Goal: Find specific page/section: Find specific page/section

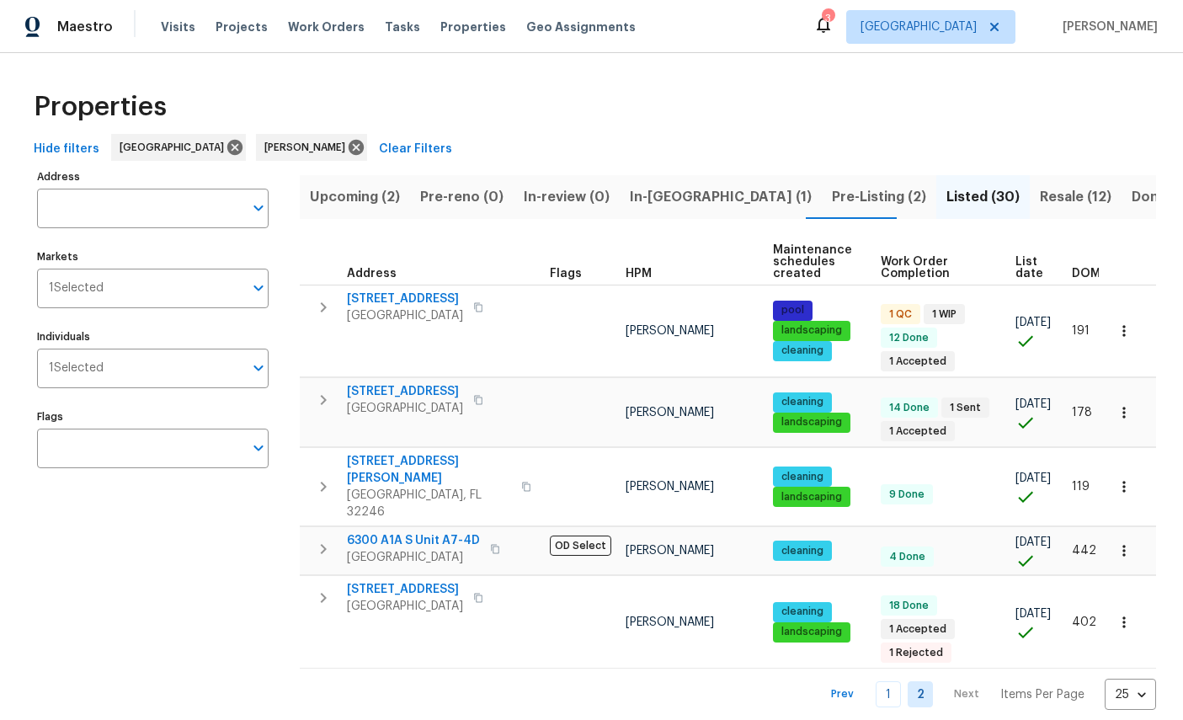
click at [146, 200] on input "Address" at bounding box center [140, 209] width 206 height 40
type input "8550 touchon"
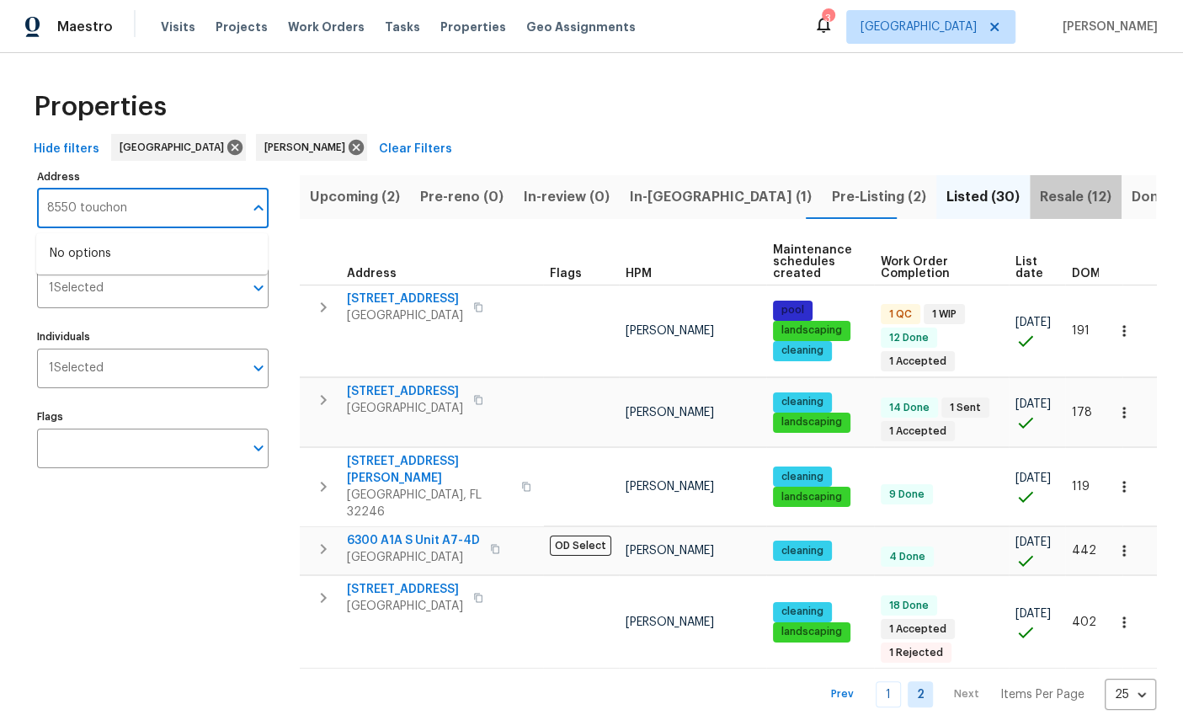
click at [1040, 192] on span "Resale (12)" at bounding box center [1076, 197] width 72 height 24
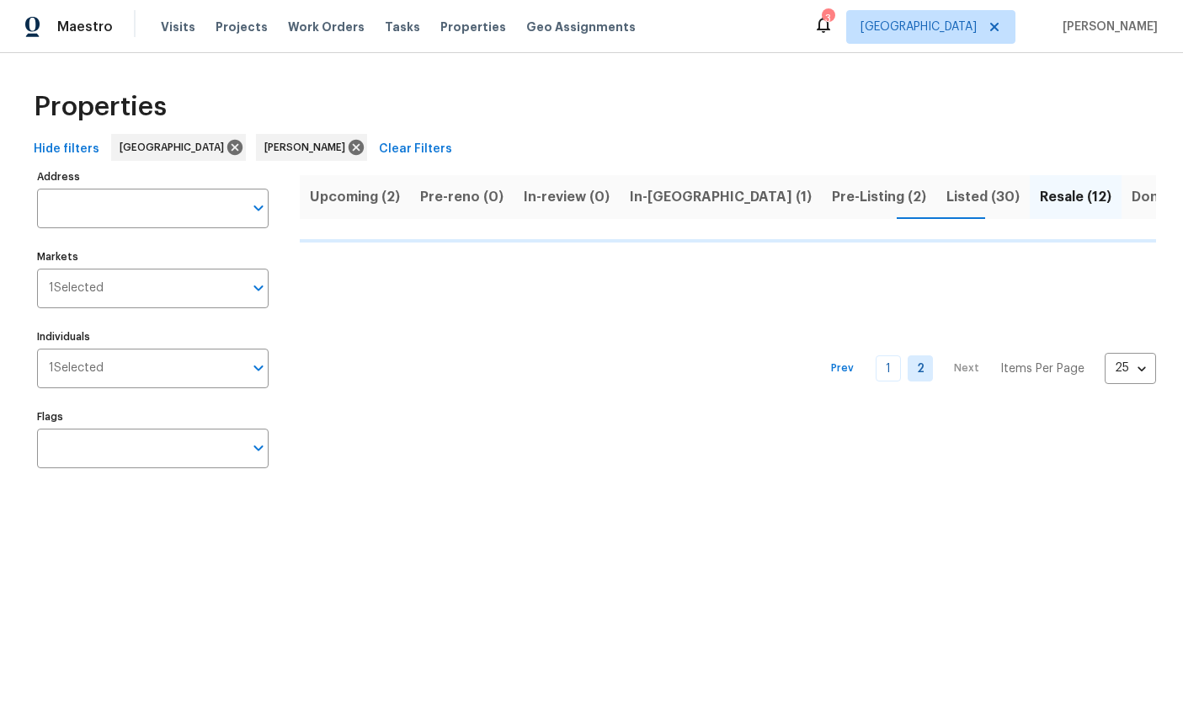
click at [104, 205] on input "Address" at bounding box center [140, 209] width 206 height 40
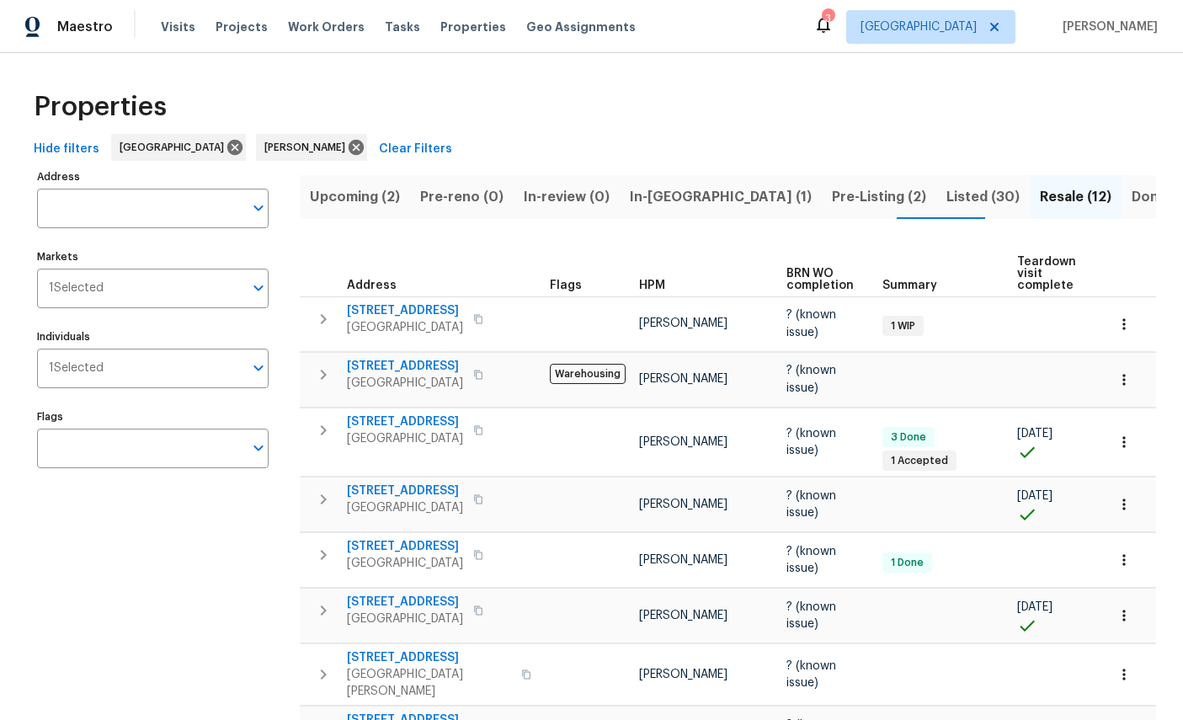
click at [90, 201] on input "Address" at bounding box center [140, 209] width 206 height 40
type input "8550 touchon"
click at [947, 190] on span "Listed (30)" at bounding box center [983, 197] width 73 height 24
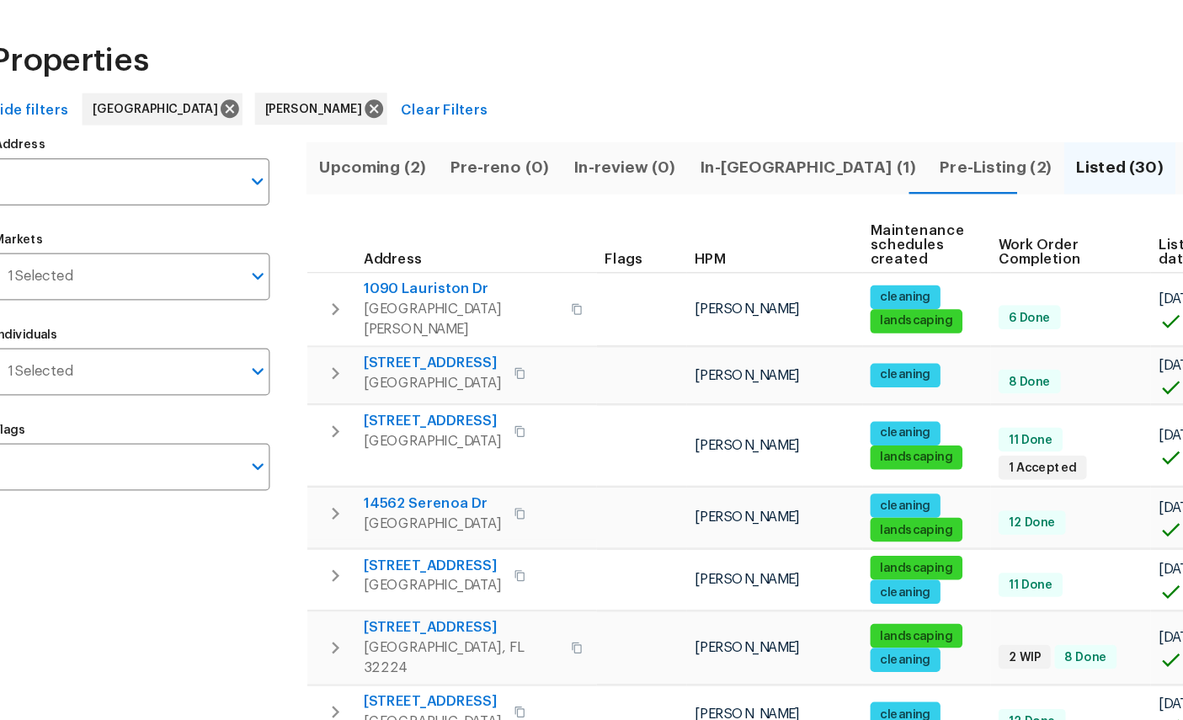
click at [1040, 185] on span "Resale (12)" at bounding box center [1076, 197] width 72 height 24
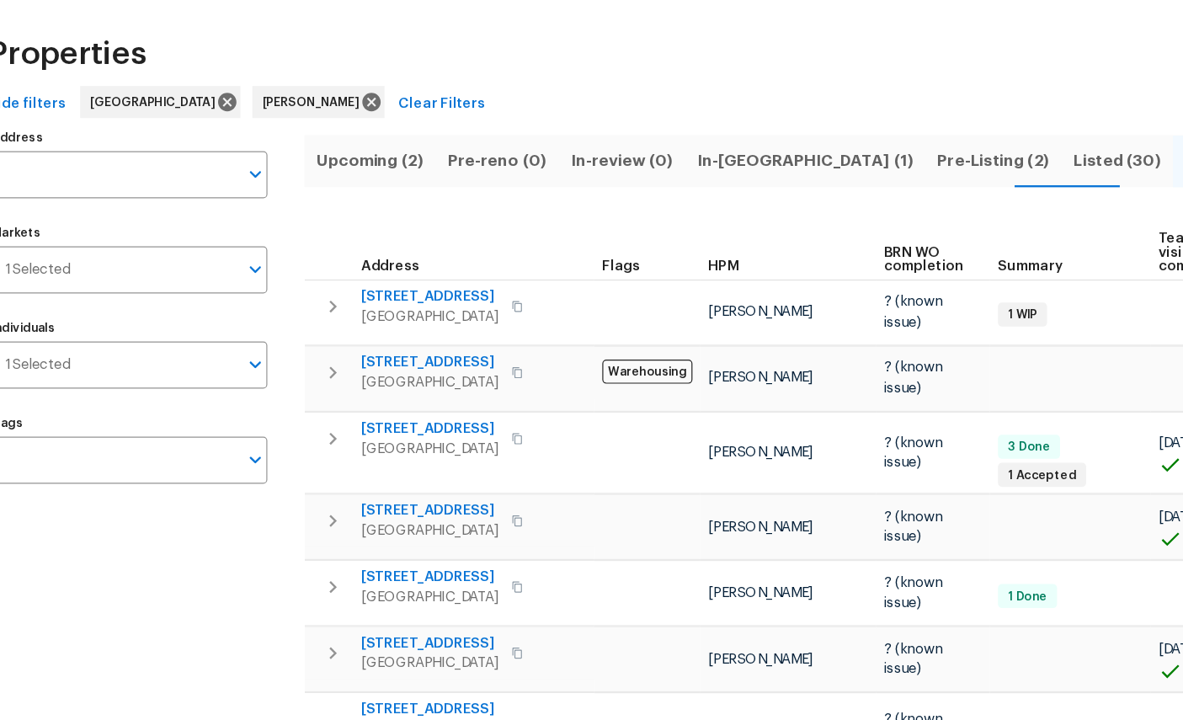
scroll to position [64, 0]
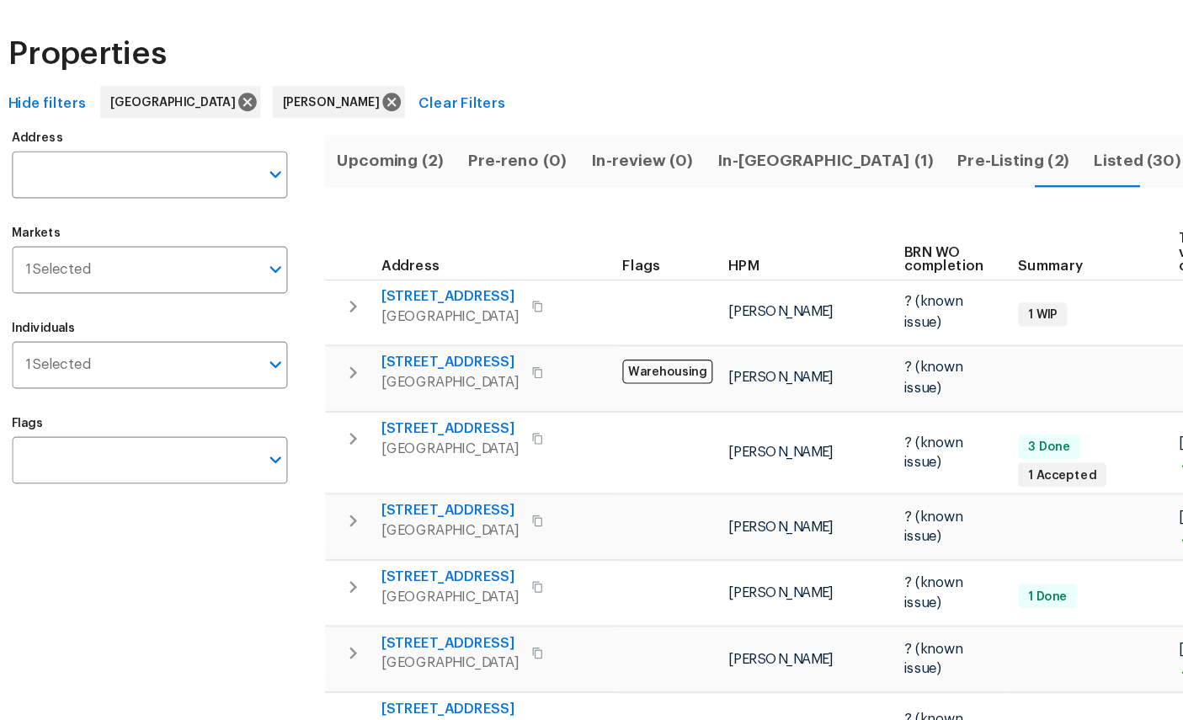
click at [947, 185] on span "Listed (30)" at bounding box center [983, 197] width 73 height 24
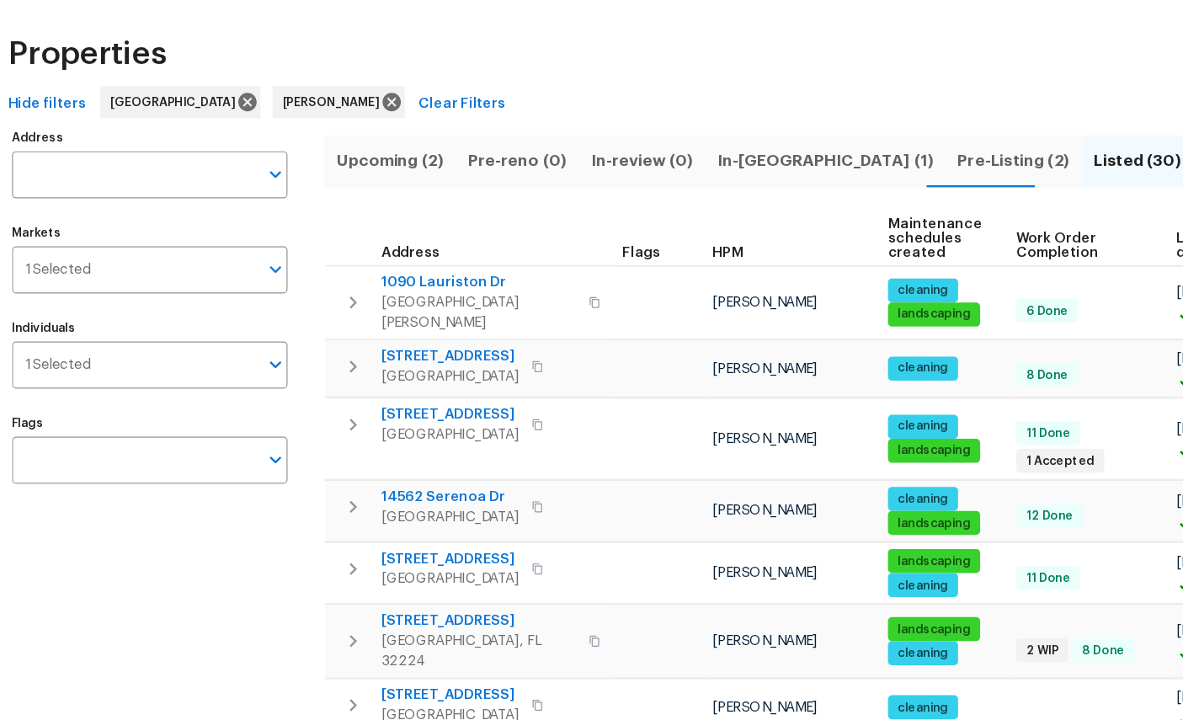
click at [822, 175] on button "Pre-Listing (2)" at bounding box center [879, 197] width 115 height 44
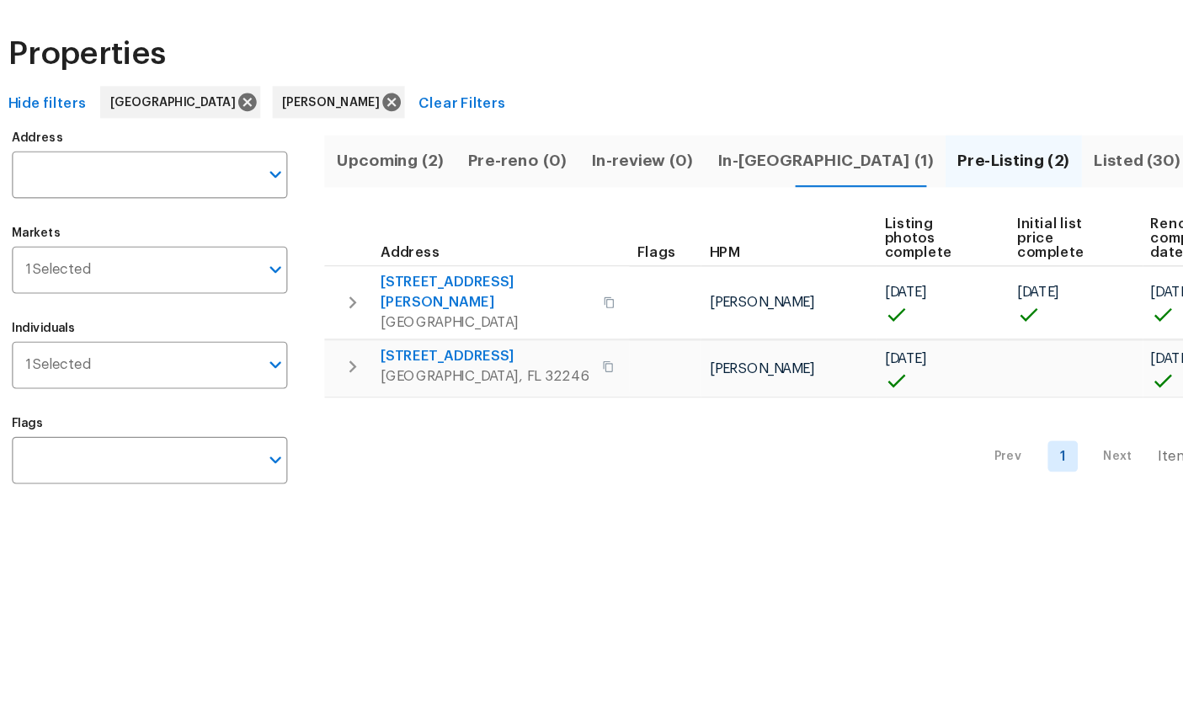
click at [349, 291] on span "[STREET_ADDRESS][PERSON_NAME]" at bounding box center [435, 308] width 177 height 34
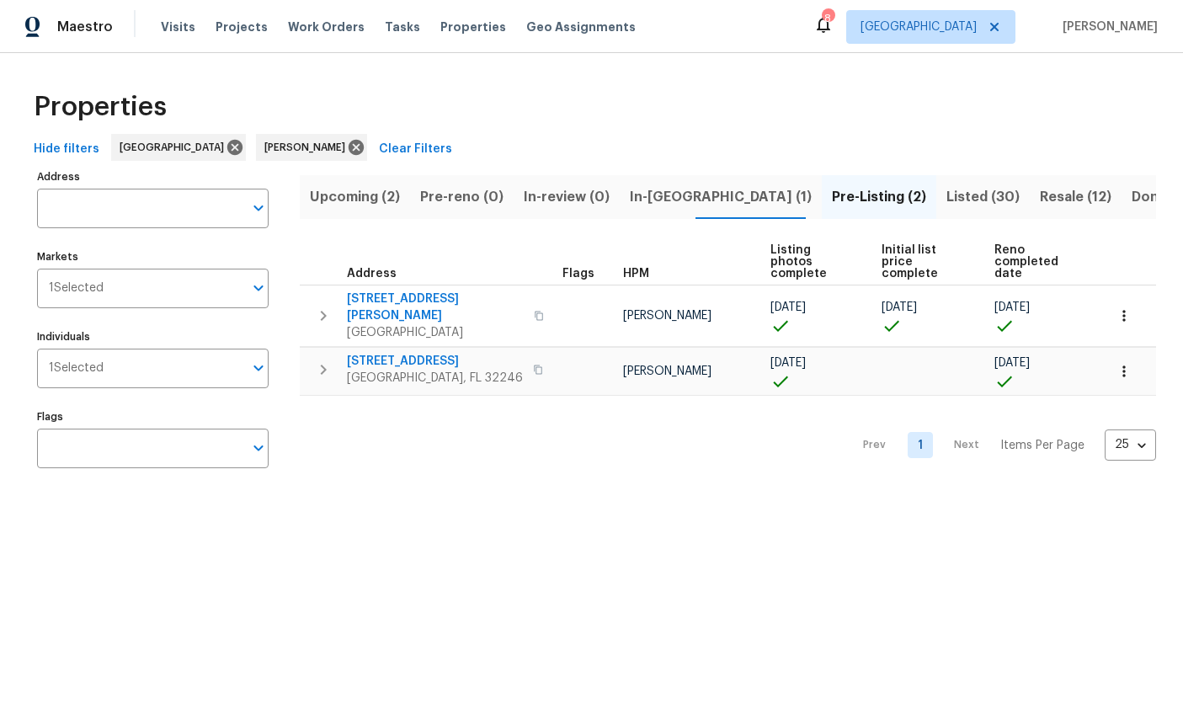
click at [1133, 306] on button "button" at bounding box center [1124, 315] width 37 height 37
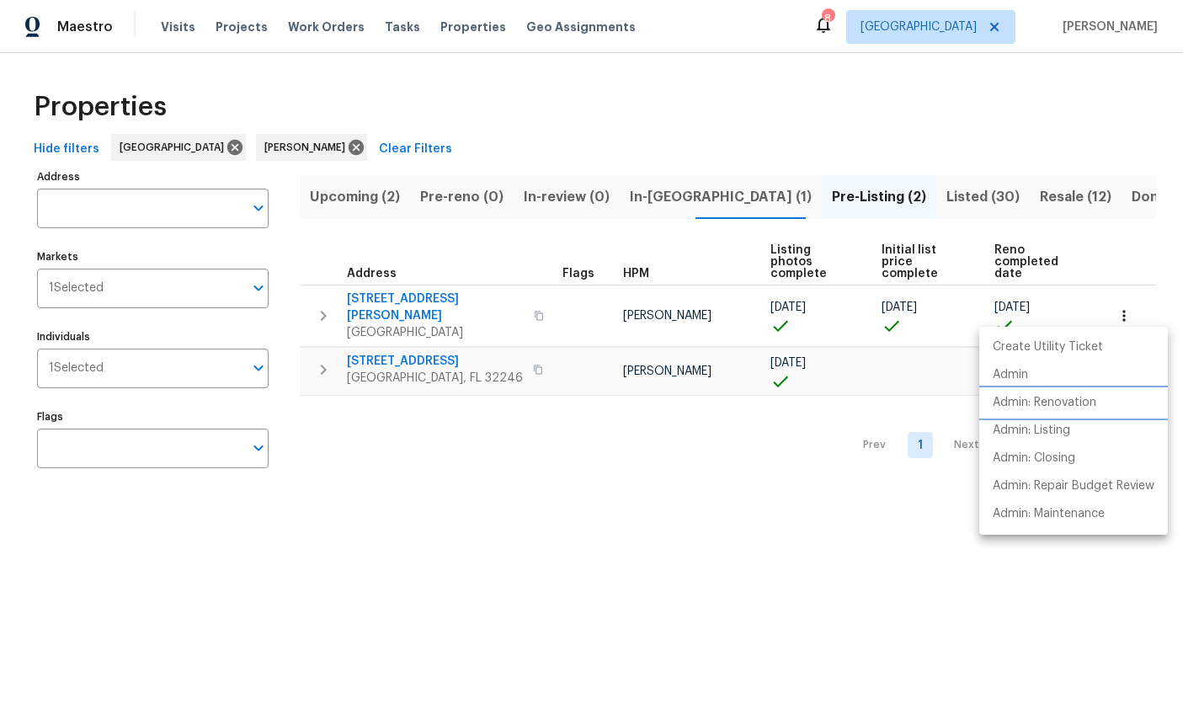
click at [1070, 405] on p "Admin: Renovation" at bounding box center [1045, 403] width 104 height 18
